Goal: Find specific page/section

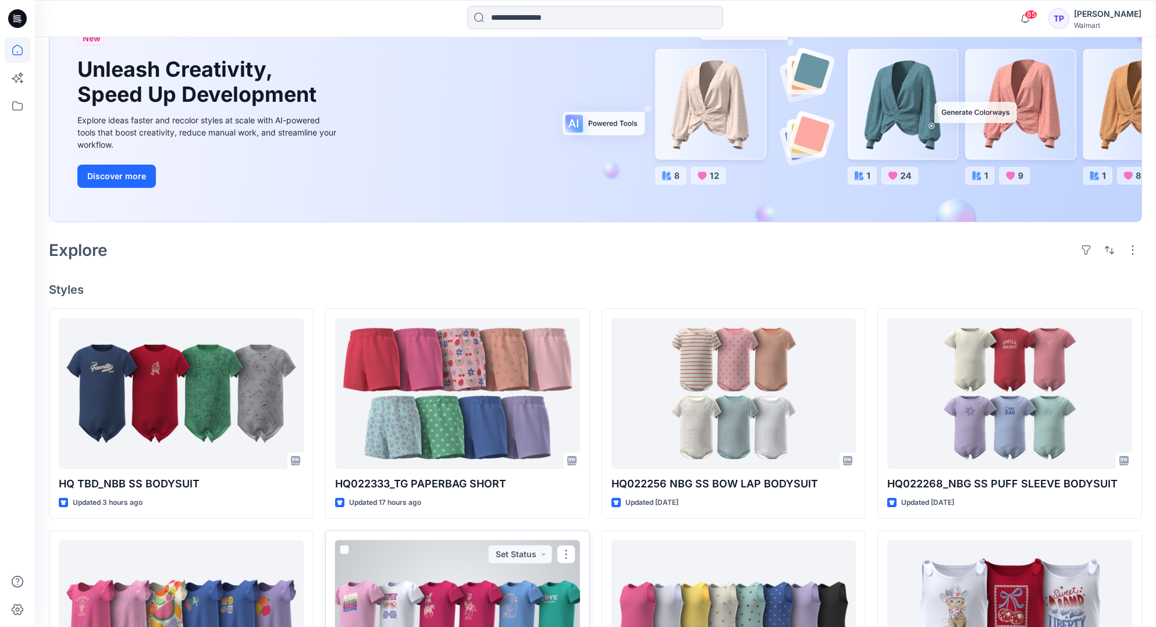
scroll to position [104, 0]
click at [401, 574] on div at bounding box center [457, 615] width 245 height 151
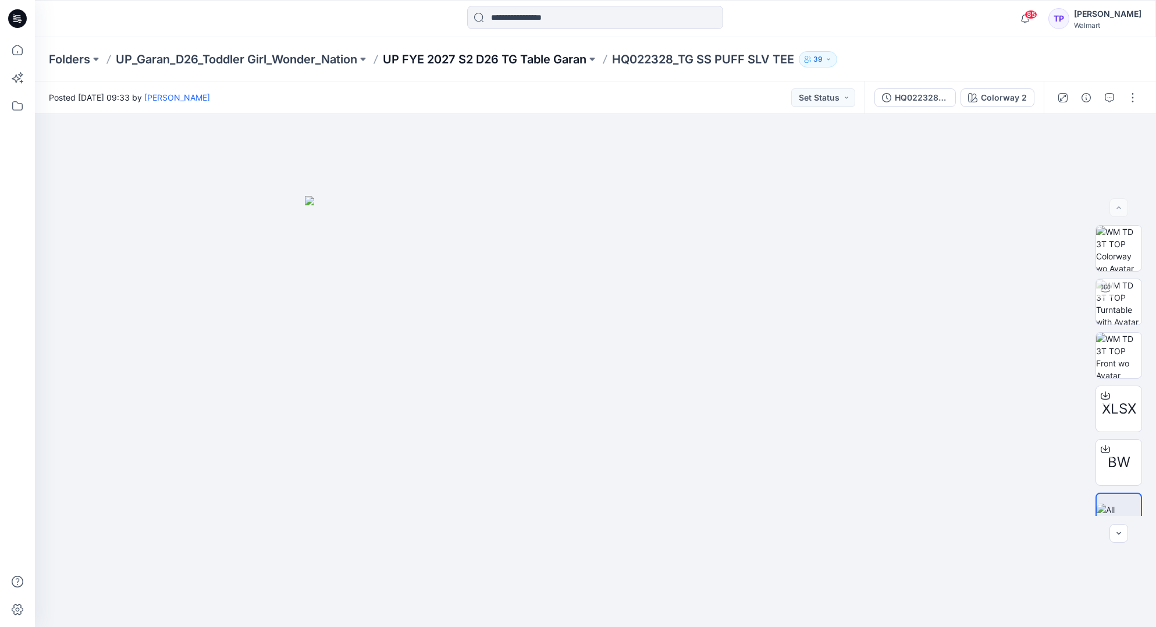
click at [431, 64] on p "UP FYE 2027 S2 D26 TG Table Garan" at bounding box center [485, 59] width 204 height 16
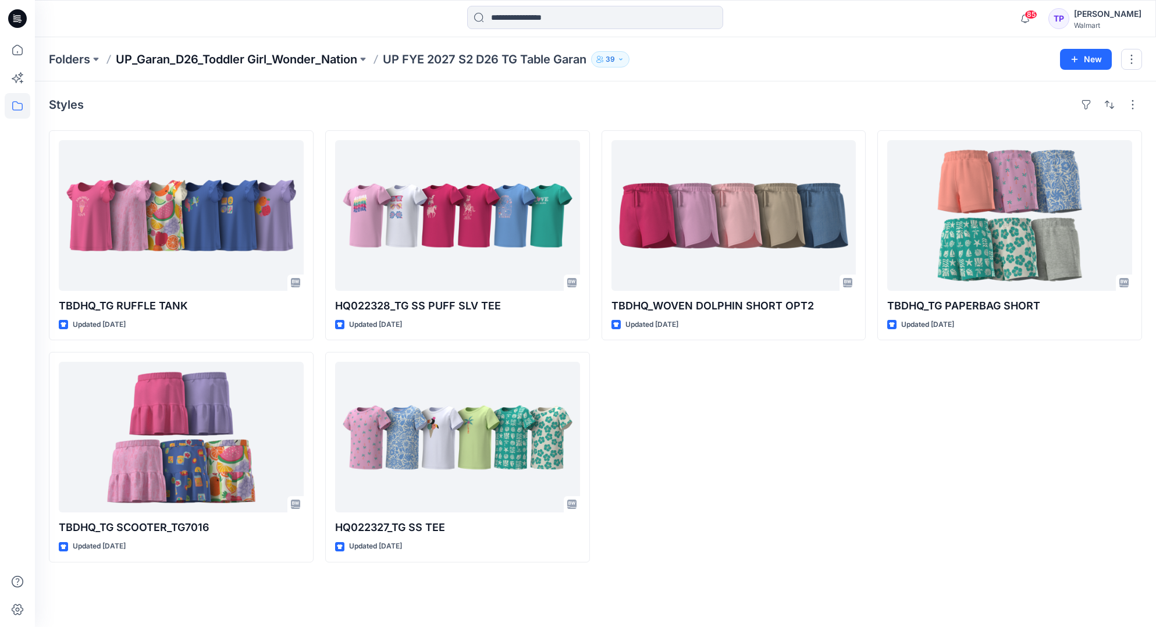
click at [299, 63] on p "UP_Garan_D26_Toddler Girl_Wonder_Nation" at bounding box center [237, 59] width 242 height 16
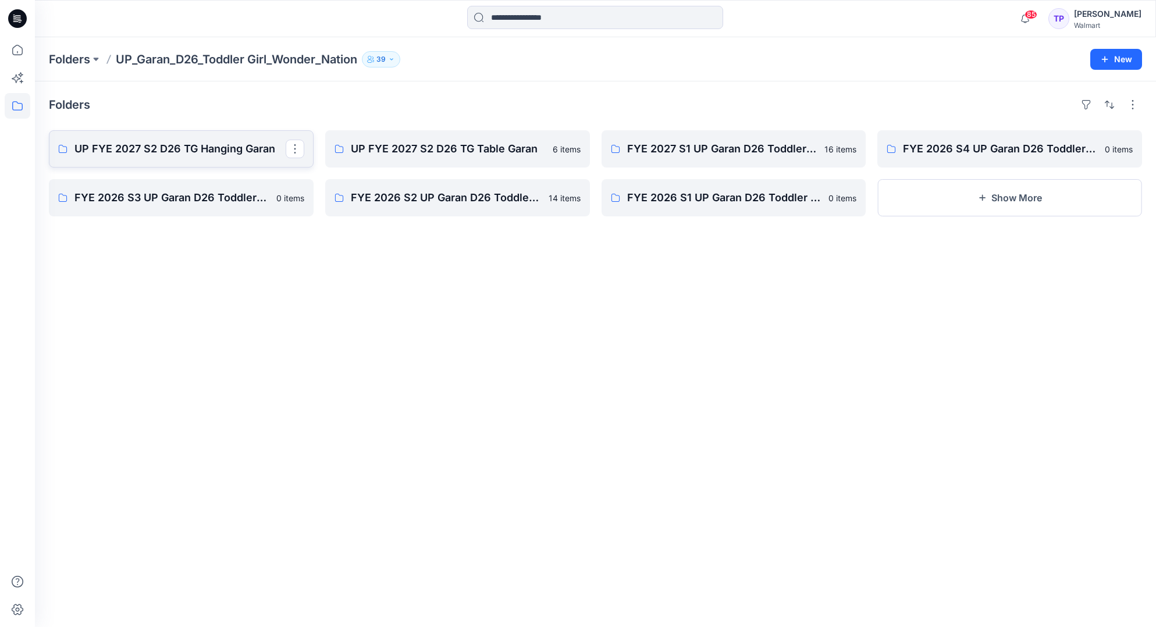
click at [214, 150] on p "UP FYE 2027 S2 D26 TG Hanging Garan" at bounding box center [179, 149] width 211 height 16
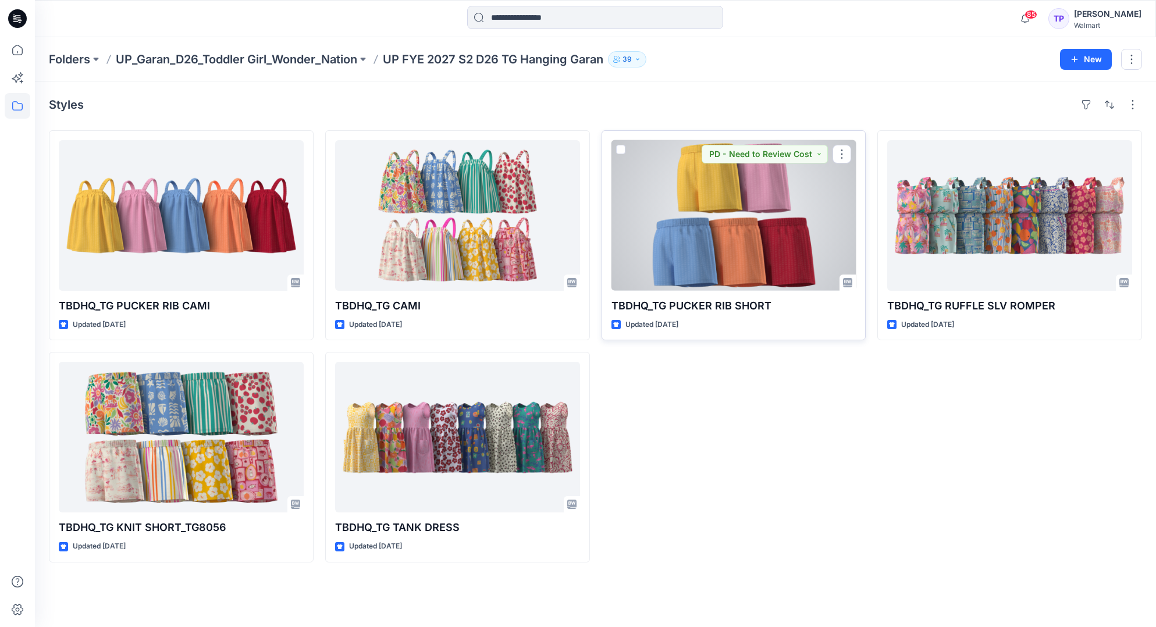
click at [755, 239] on div at bounding box center [734, 215] width 245 height 151
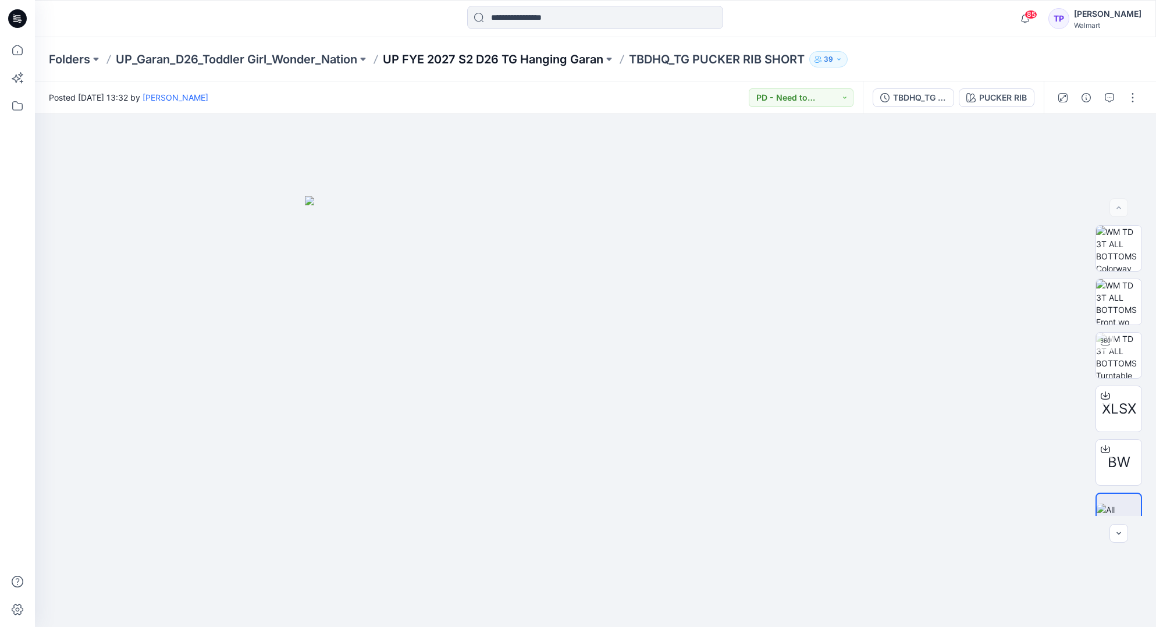
click at [566, 61] on p "UP FYE 2027 S2 D26 TG Hanging Garan" at bounding box center [493, 59] width 221 height 16
